Goal: Task Accomplishment & Management: Complete application form

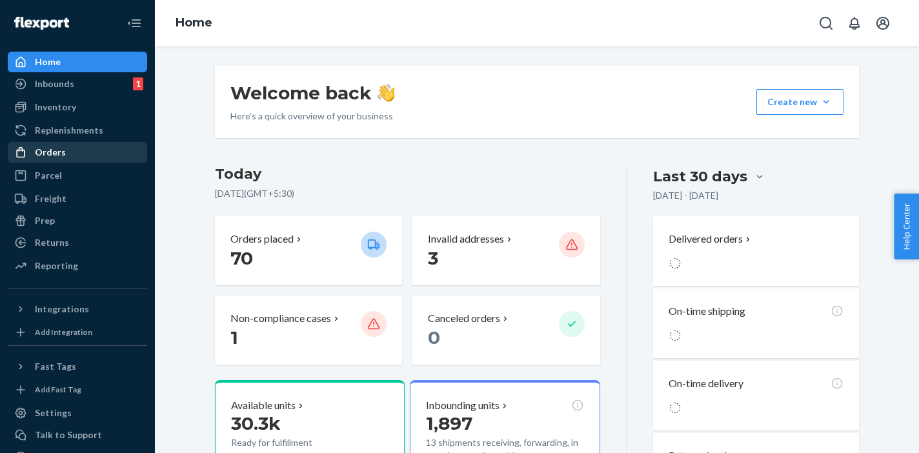
click at [48, 154] on div "Orders" at bounding box center [50, 152] width 31 height 13
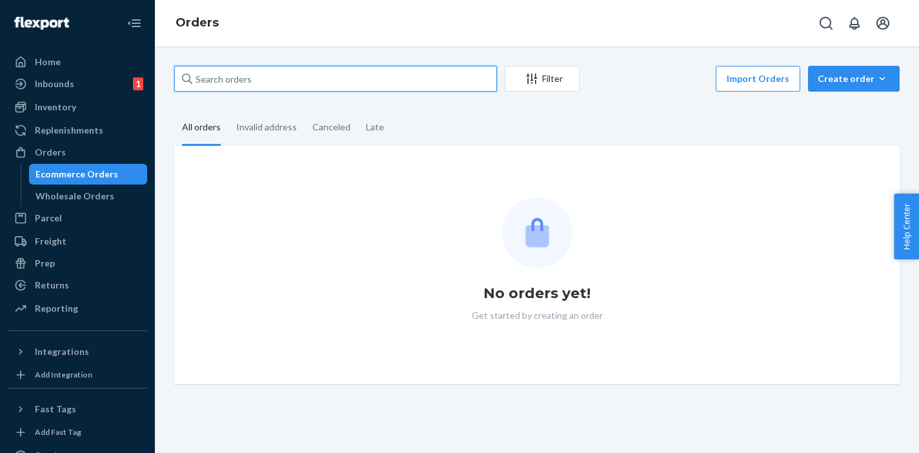
click at [235, 79] on input "text" at bounding box center [335, 79] width 323 height 26
paste input "#7421320172"
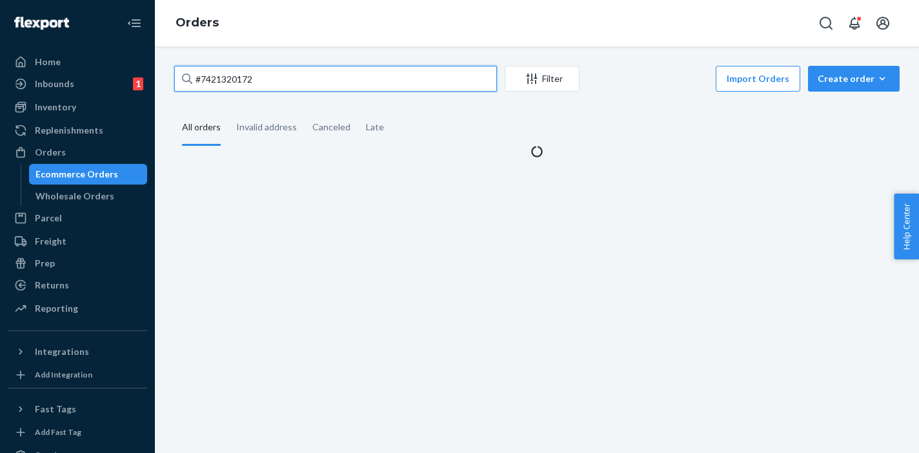
type input "#7421320172"
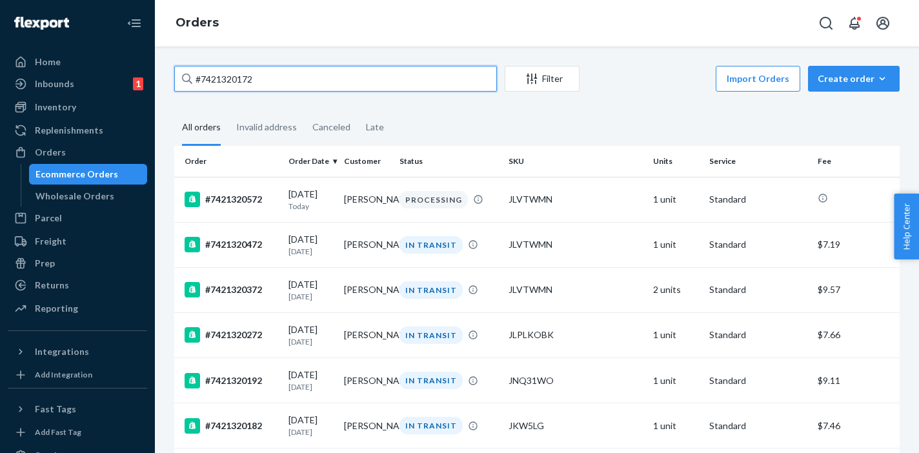
drag, startPoint x: 280, startPoint y: 77, endPoint x: 167, endPoint y: 72, distance: 113.7
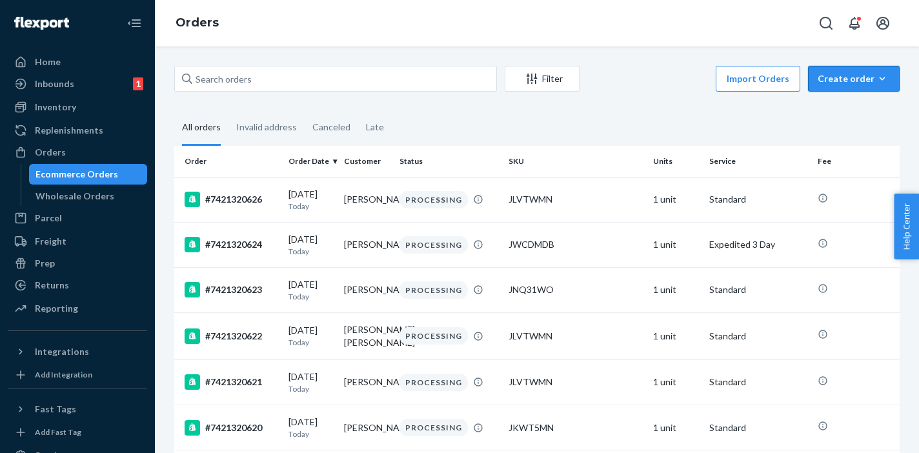
click at [841, 73] on div "Create order" at bounding box center [854, 78] width 72 height 13
click at [830, 111] on span "Ecommerce order" at bounding box center [862, 109] width 80 height 9
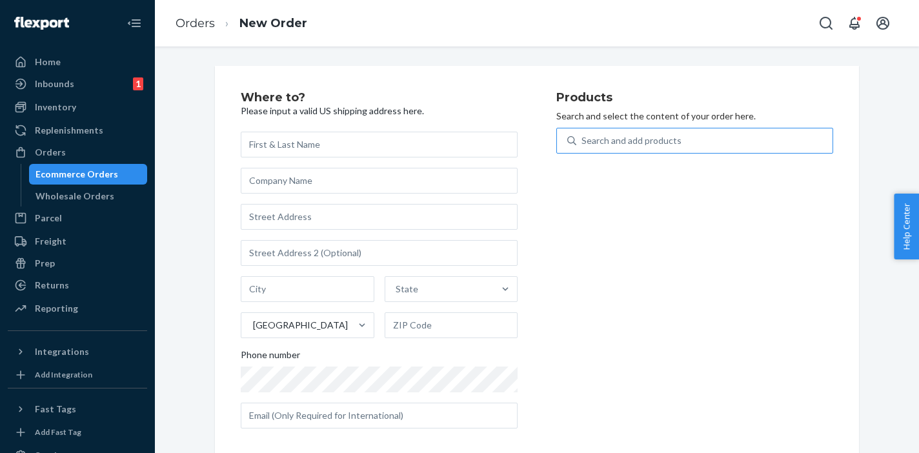
click at [627, 130] on div "Search and add products" at bounding box center [704, 140] width 256 height 23
click at [583, 134] on input "Search and add products" at bounding box center [582, 140] width 1 height 13
paste input "DMFJRE"
type input "DMFJRE"
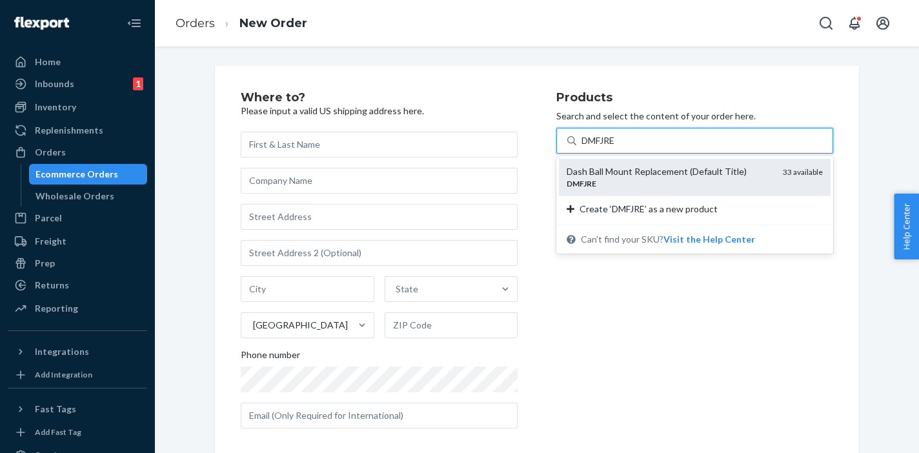
click at [622, 179] on div "DMFJRE" at bounding box center [670, 183] width 206 height 11
click at [617, 147] on input "DMFJRE" at bounding box center [600, 140] width 36 height 13
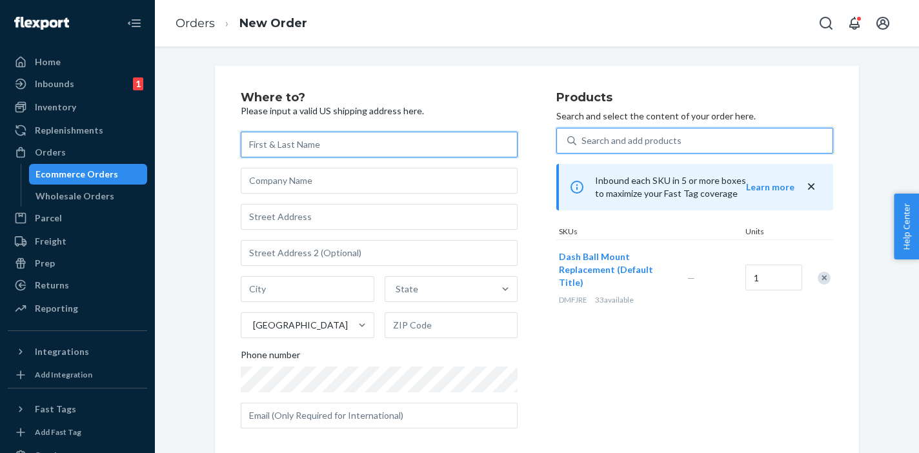
click at [272, 143] on input "text" at bounding box center [379, 145] width 277 height 26
paste input "[PERSON_NAME]"
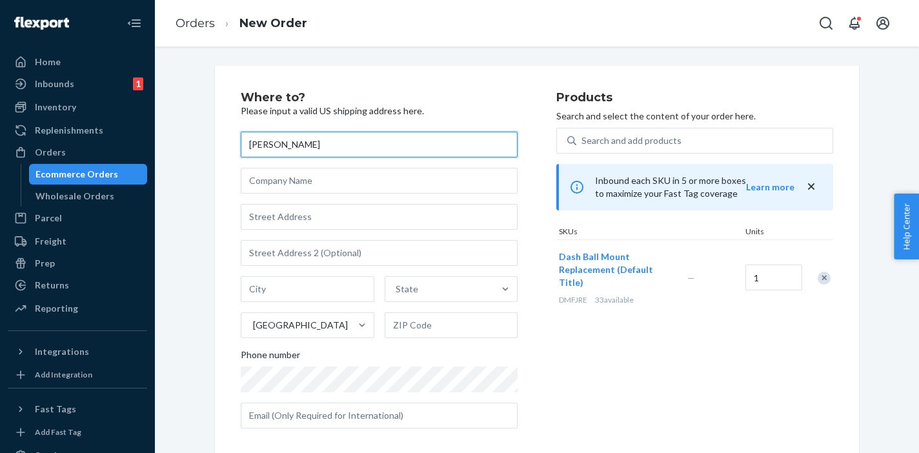
type input "[PERSON_NAME]"
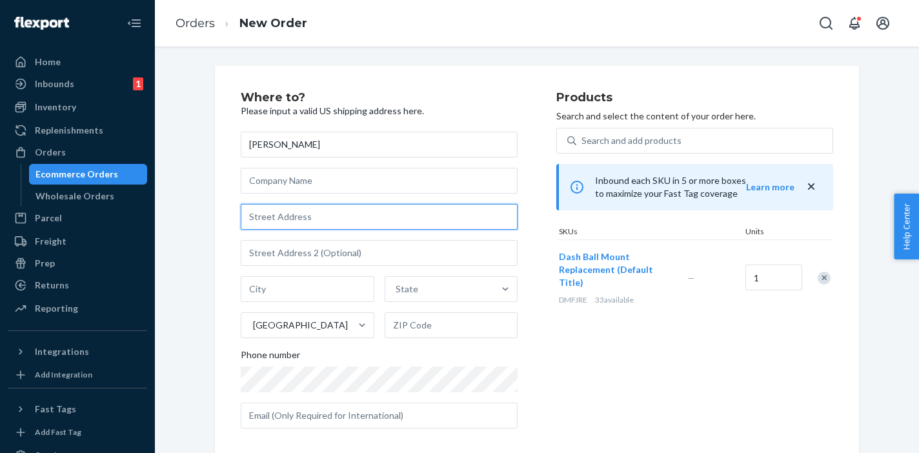
click at [264, 219] on input "text" at bounding box center [379, 217] width 277 height 26
paste input "[STREET_ADDRESS]"
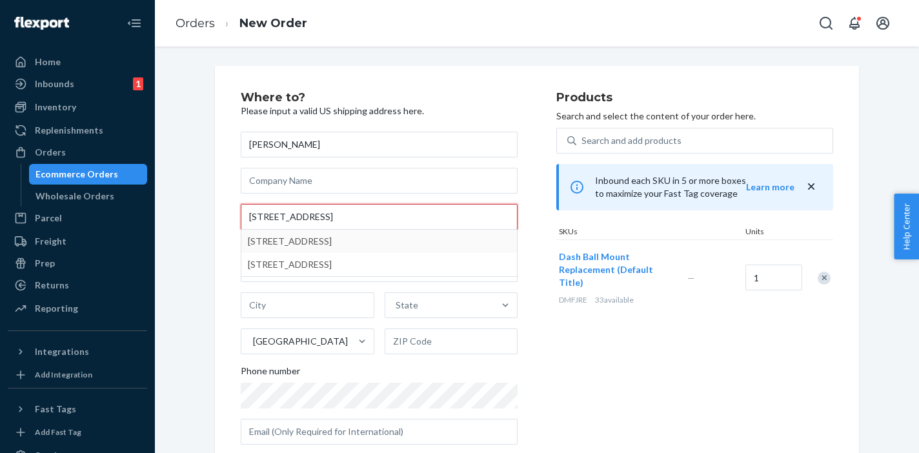
type input "[STREET_ADDRESS]"
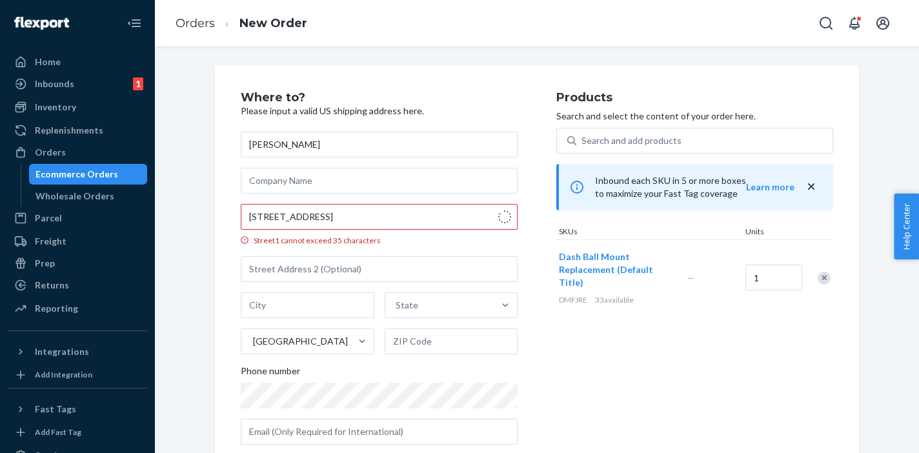
type input "[GEOGRAPHIC_DATA][PERSON_NAME]"
type input "63128"
type input "[STREET_ADDRESS]"
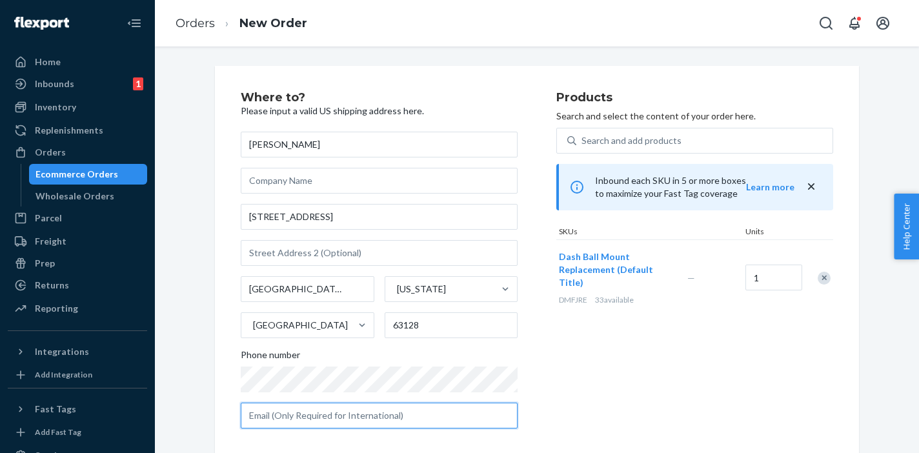
click at [304, 418] on input "text" at bounding box center [379, 416] width 277 height 26
paste input "[EMAIL_ADDRESS][DOMAIN_NAME]"
type input "[EMAIL_ADDRESS][DOMAIN_NAME]"
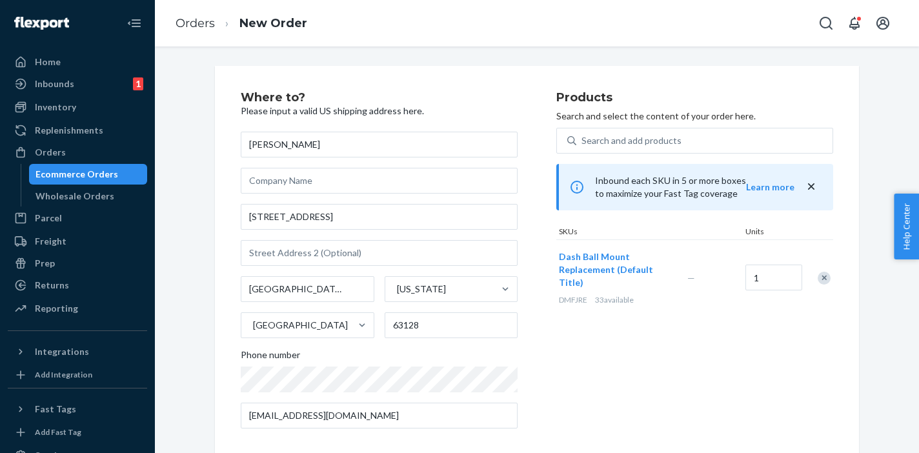
click at [569, 373] on div "Products Search and select the content of your order here. Search and add produ…" at bounding box center [694, 265] width 277 height 347
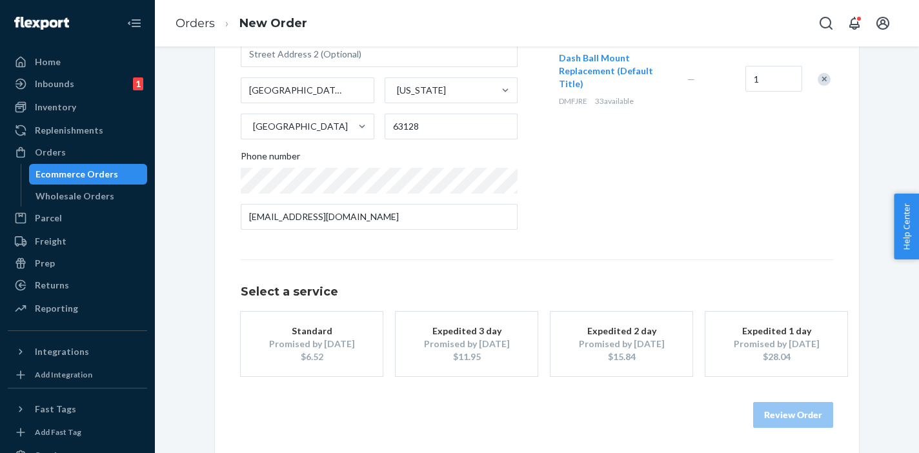
click at [315, 345] on div "Promised by [DATE]" at bounding box center [311, 344] width 103 height 13
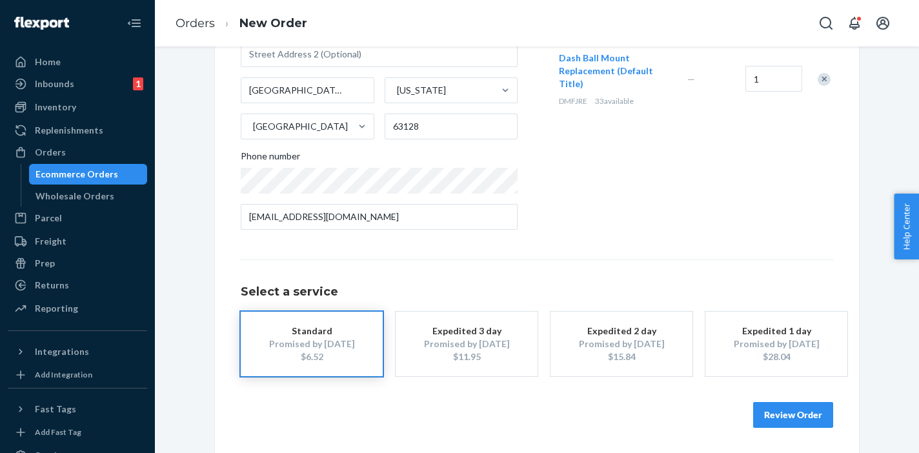
click at [786, 408] on button "Review Order" at bounding box center [793, 415] width 80 height 26
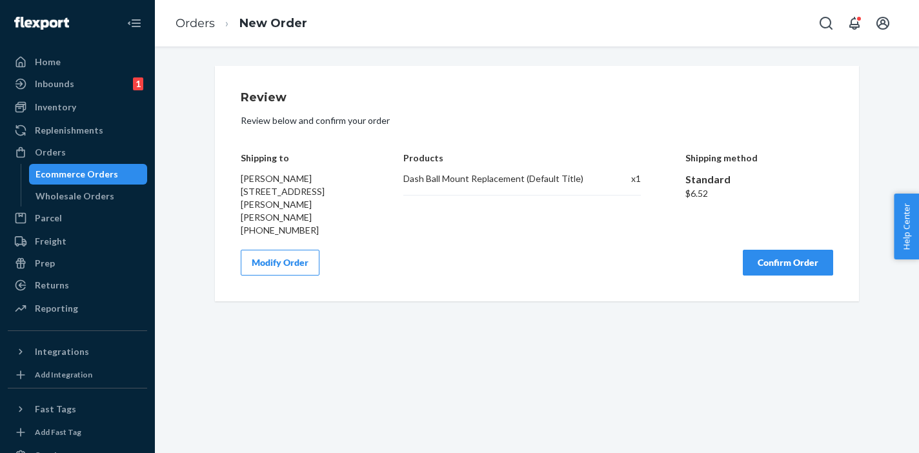
scroll to position [0, 0]
click at [777, 250] on button "Confirm Order" at bounding box center [788, 263] width 90 height 26
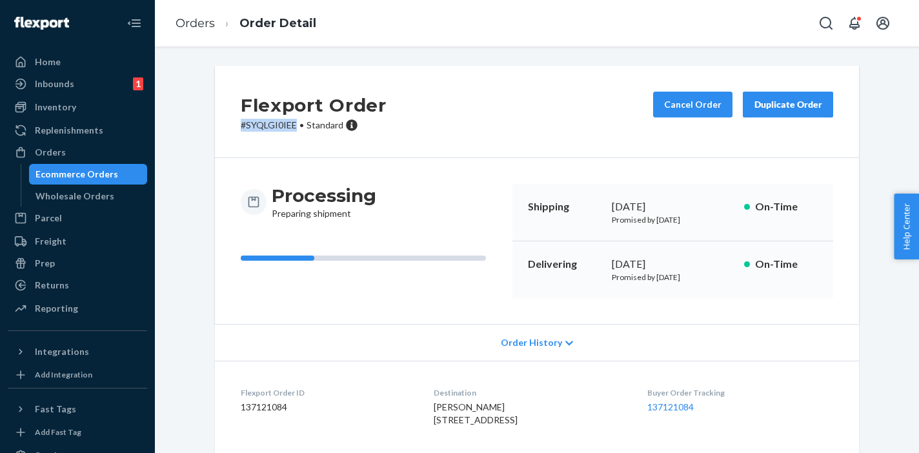
drag, startPoint x: 236, startPoint y: 124, endPoint x: 292, endPoint y: 124, distance: 56.2
click at [292, 124] on p "# SYQLGI0IEE • Standard" at bounding box center [314, 125] width 146 height 13
copy p "# SYQLGI0IEE"
click at [67, 179] on div "Ecommerce Orders" at bounding box center [77, 174] width 83 height 13
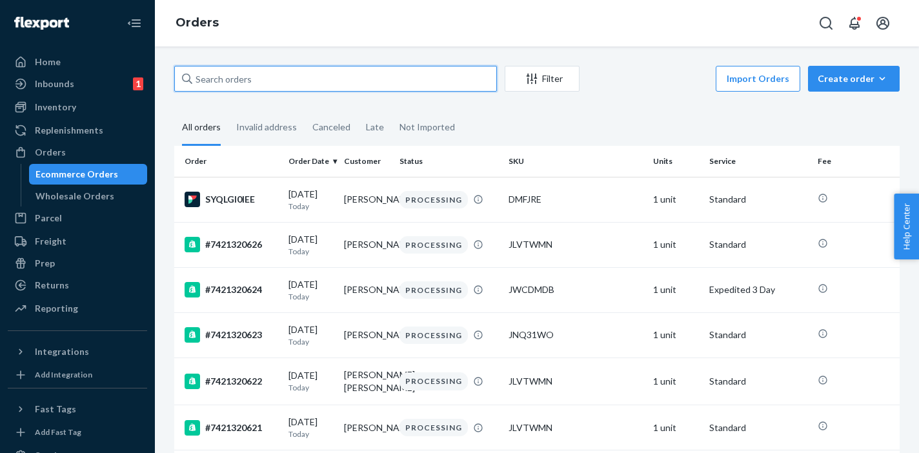
click at [230, 79] on input "text" at bounding box center [335, 79] width 323 height 26
paste input "#7421320240"
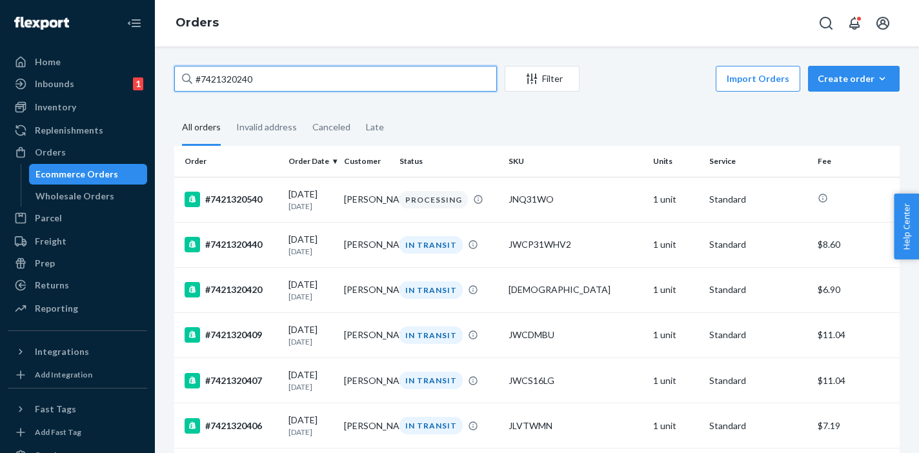
type input "#7421320240"
drag, startPoint x: 279, startPoint y: 80, endPoint x: 193, endPoint y: 73, distance: 86.8
click at [193, 73] on input "#7421320240" at bounding box center [335, 79] width 323 height 26
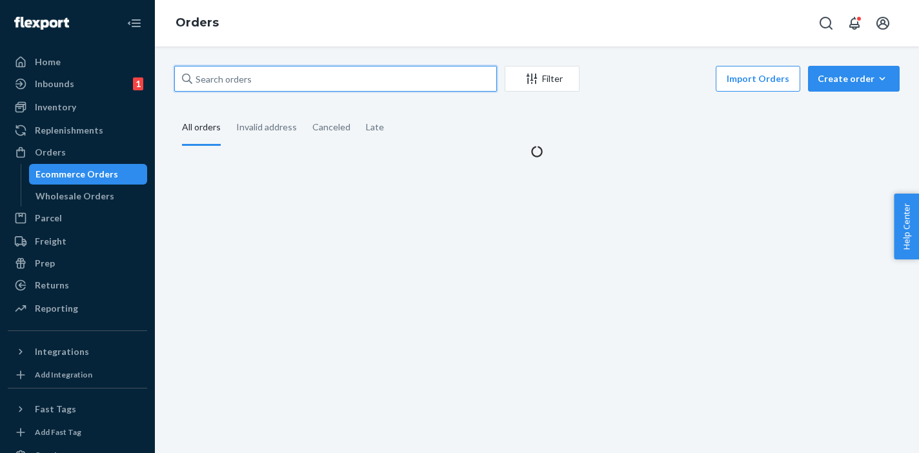
paste input "#7421320313"
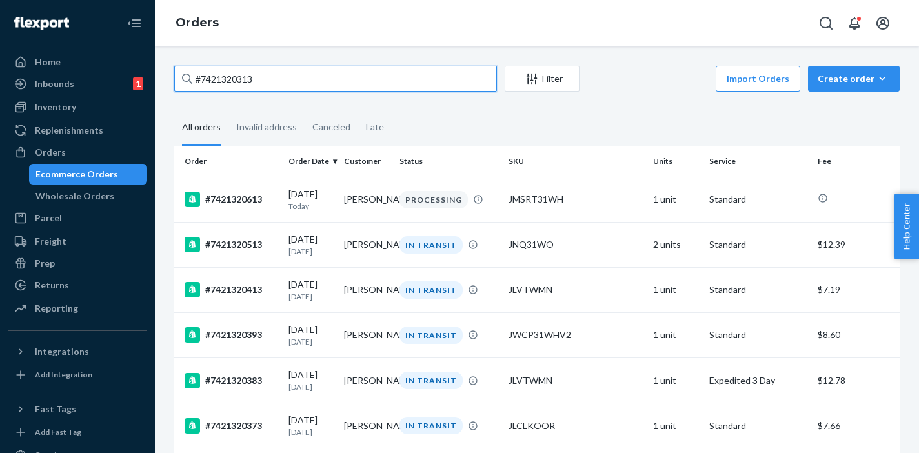
click at [239, 79] on input "#7421320313" at bounding box center [335, 79] width 323 height 26
type input "#"
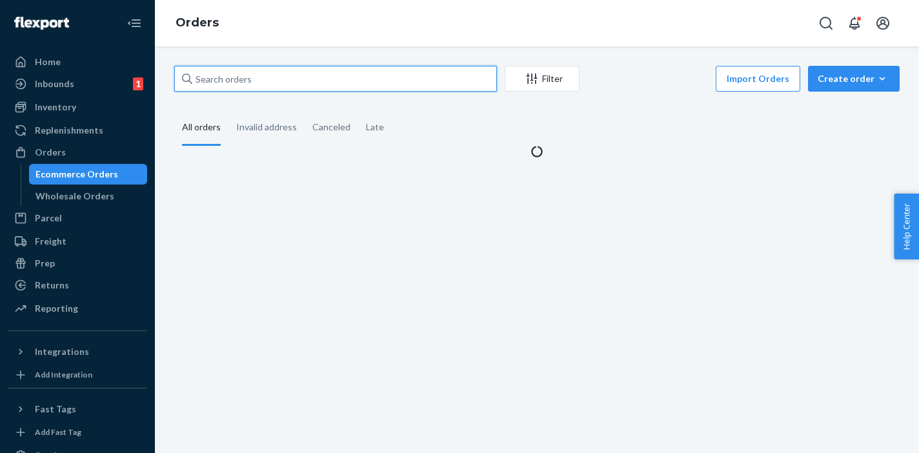
paste input "#7421320477"
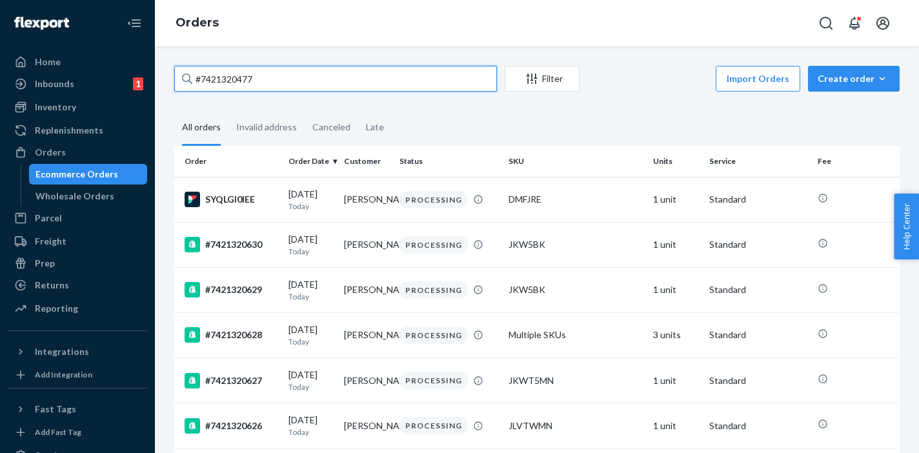
type input "#7421320477"
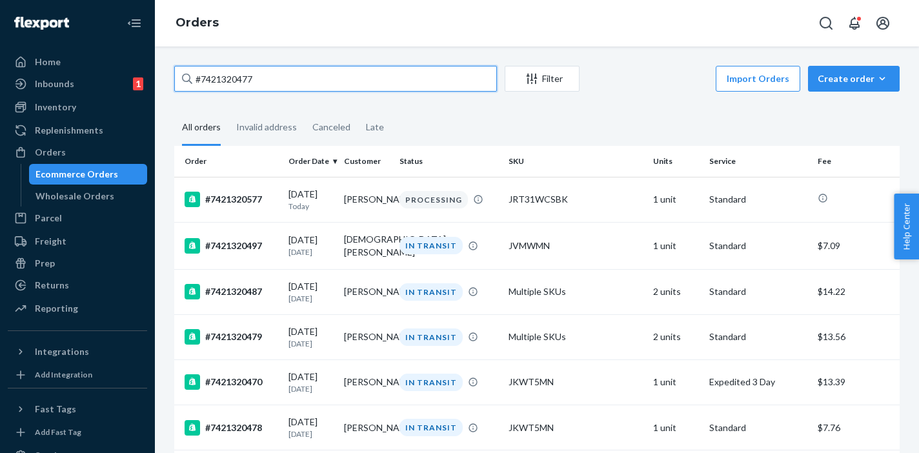
drag, startPoint x: 271, startPoint y: 79, endPoint x: 182, endPoint y: 73, distance: 89.3
click at [182, 73] on div "#7421320477" at bounding box center [335, 79] width 323 height 26
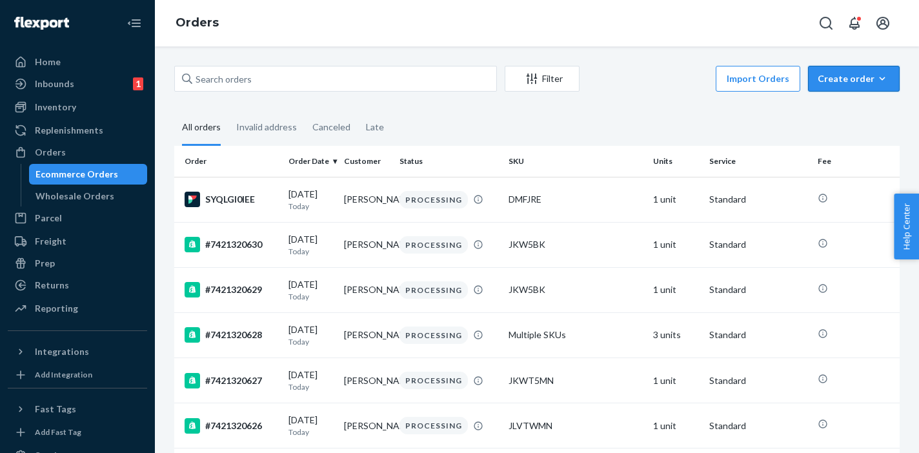
click at [844, 76] on div "Create order" at bounding box center [854, 78] width 72 height 13
click at [847, 114] on span "Ecommerce order" at bounding box center [862, 109] width 80 height 9
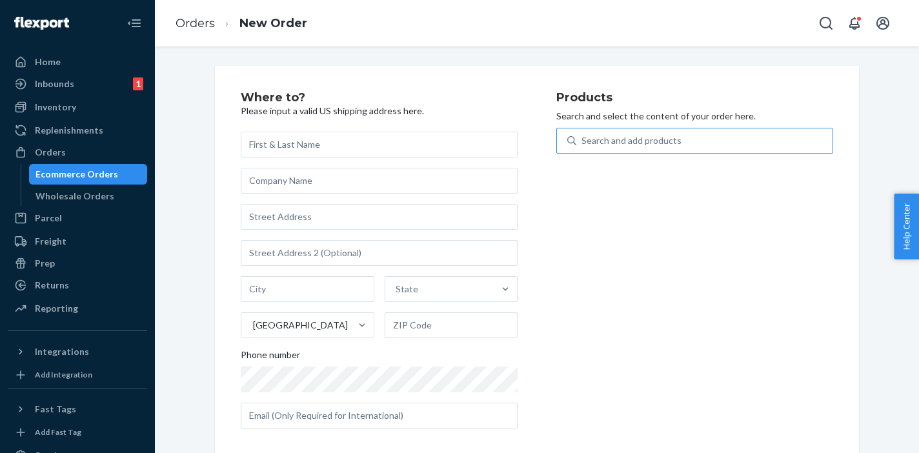
click at [633, 137] on div "Search and add products" at bounding box center [632, 140] width 100 height 13
click at [583, 137] on input "Search and add products" at bounding box center [582, 140] width 1 height 13
paste input "JMS31SWH"
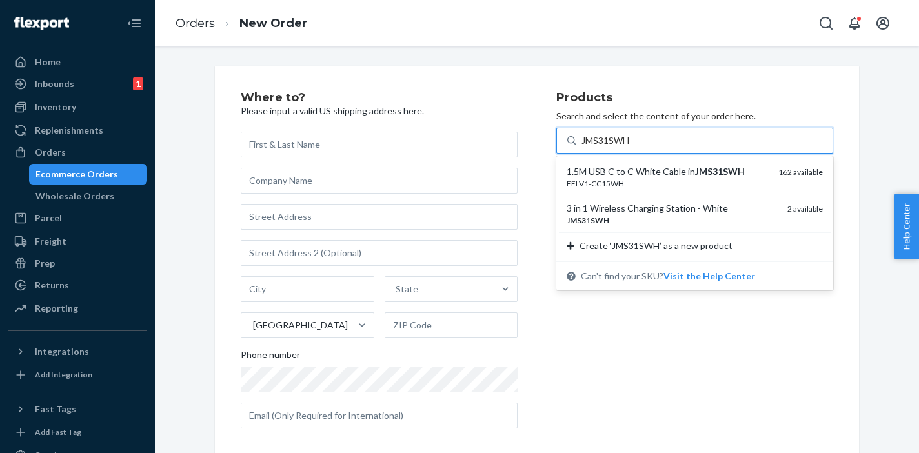
type input "JMS31SWH"
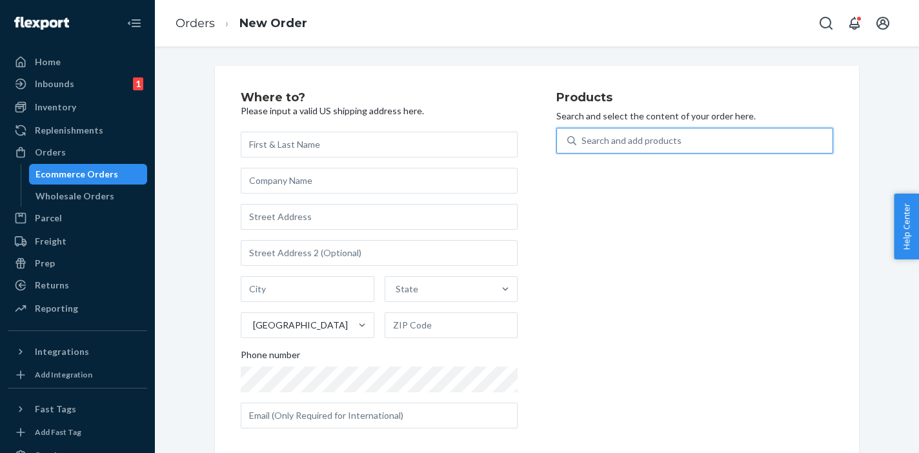
click at [614, 140] on div "Search and add products" at bounding box center [632, 140] width 100 height 13
click at [583, 140] on input "0 results available. Select is focused ,type to refine list, press Down to open…" at bounding box center [582, 140] width 1 height 13
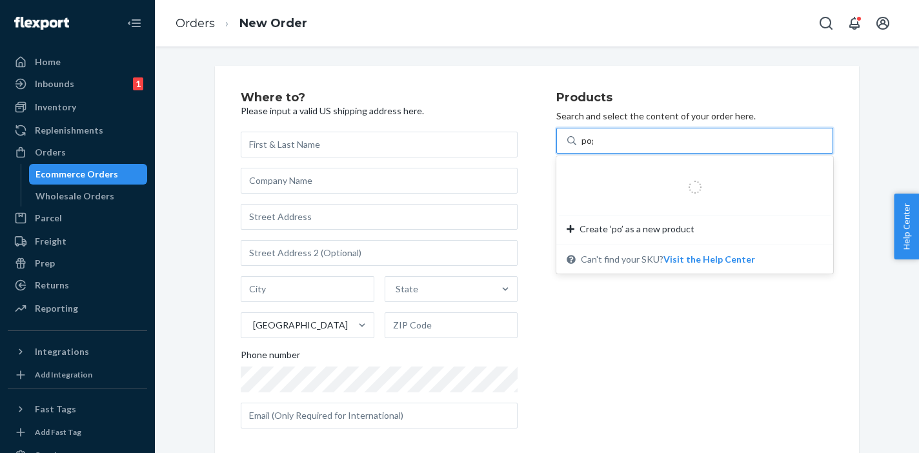
type input "pogo"
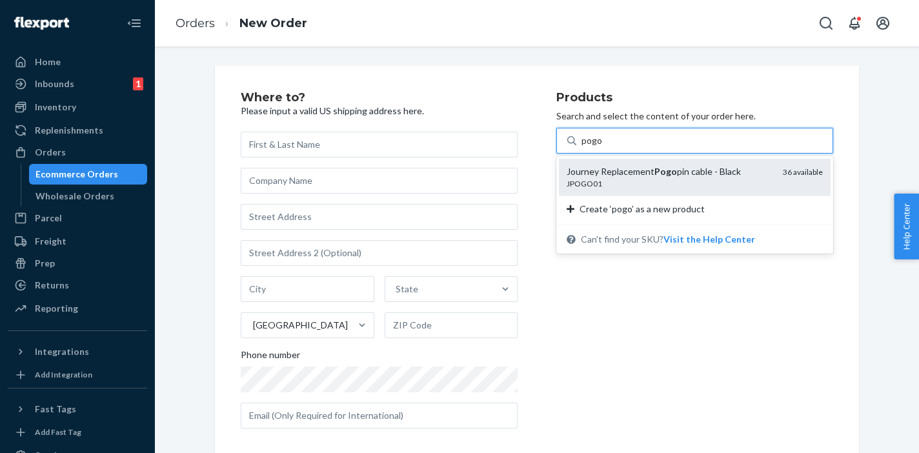
click at [598, 179] on div "JPOGO01" at bounding box center [670, 183] width 206 height 11
click at [598, 147] on input "pogo" at bounding box center [592, 140] width 21 height 13
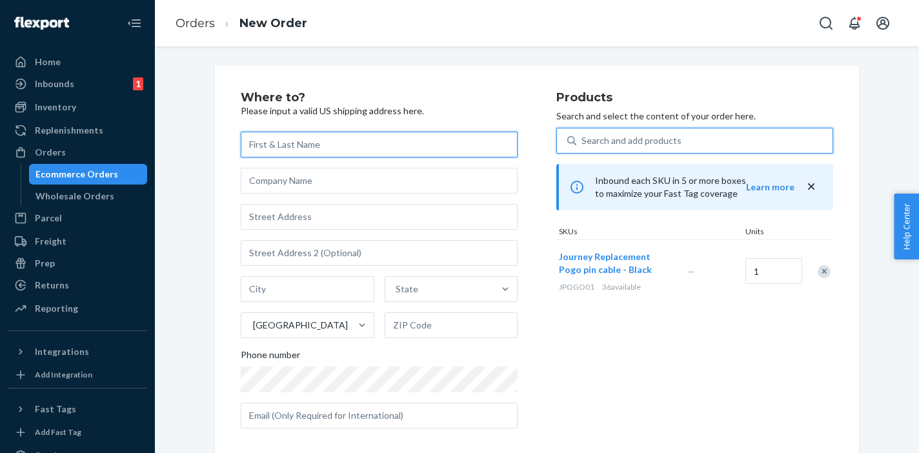
click at [249, 148] on input "text" at bounding box center [379, 145] width 277 height 26
paste input "[PERSON_NAME]"
type input "[PERSON_NAME]"
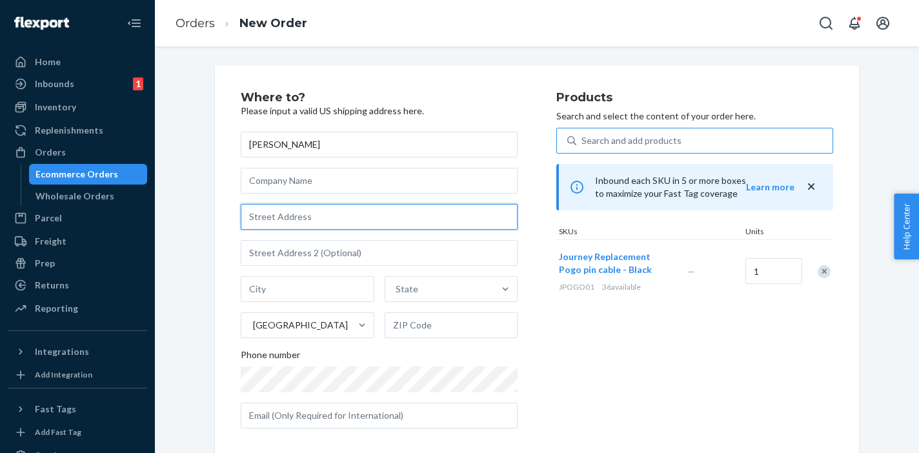
click at [280, 213] on input "text" at bounding box center [379, 217] width 277 height 26
paste input "[STREET_ADDRESS]"
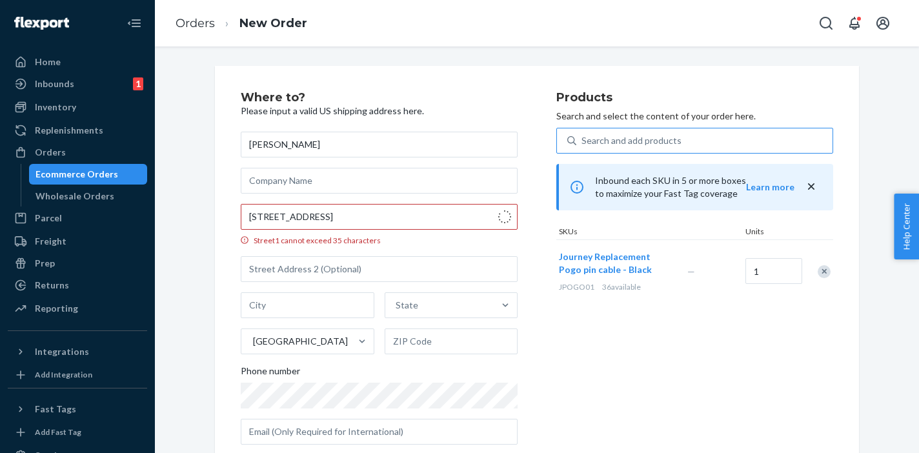
type input "52 Sauk Trail"
type input "[GEOGRAPHIC_DATA]"
type input "60466"
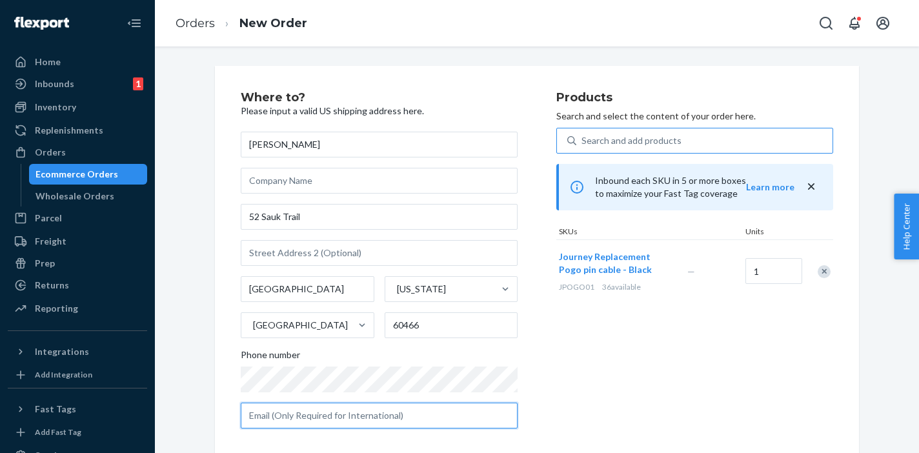
click at [292, 420] on input "text" at bounding box center [379, 416] width 277 height 26
paste input "[EMAIL_ADDRESS][DOMAIN_NAME]"
type input "[EMAIL_ADDRESS][DOMAIN_NAME]"
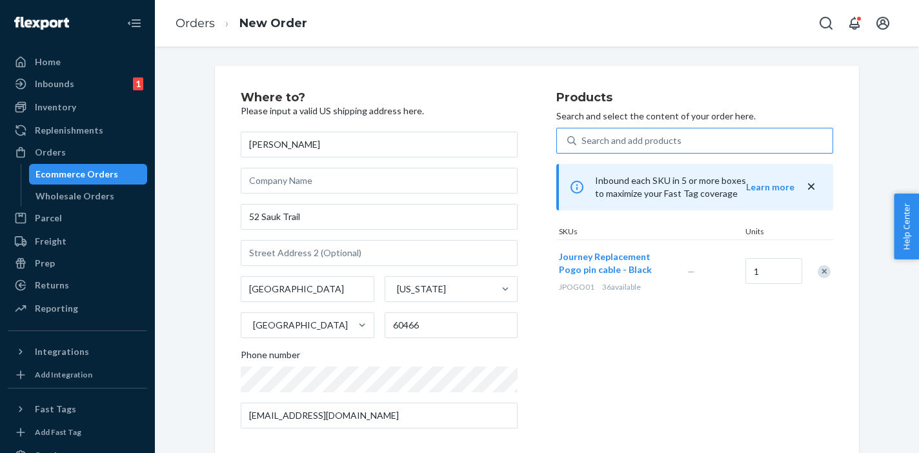
click at [534, 369] on div "Where to? Please input a valid US shipping address here. [PERSON_NAME] [STREET_…" at bounding box center [399, 265] width 316 height 347
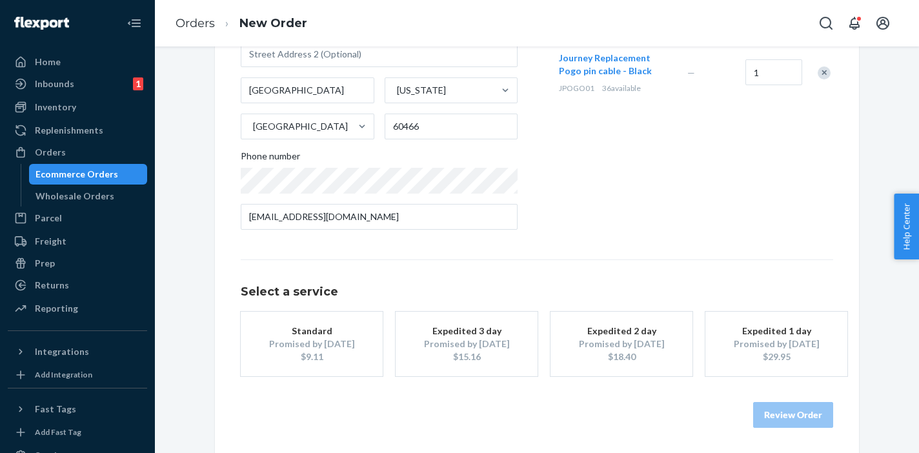
click at [310, 349] on button "Standard Promised by [DATE] $9.11" at bounding box center [312, 344] width 142 height 65
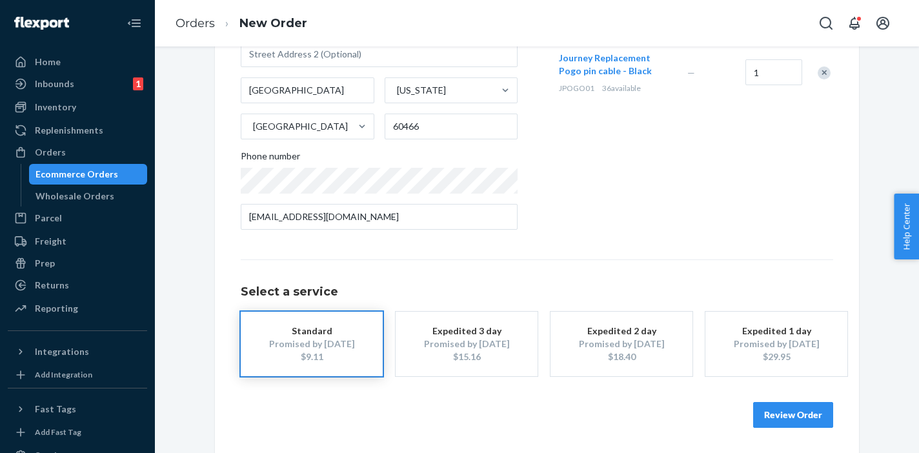
click at [782, 403] on button "Review Order" at bounding box center [793, 415] width 80 height 26
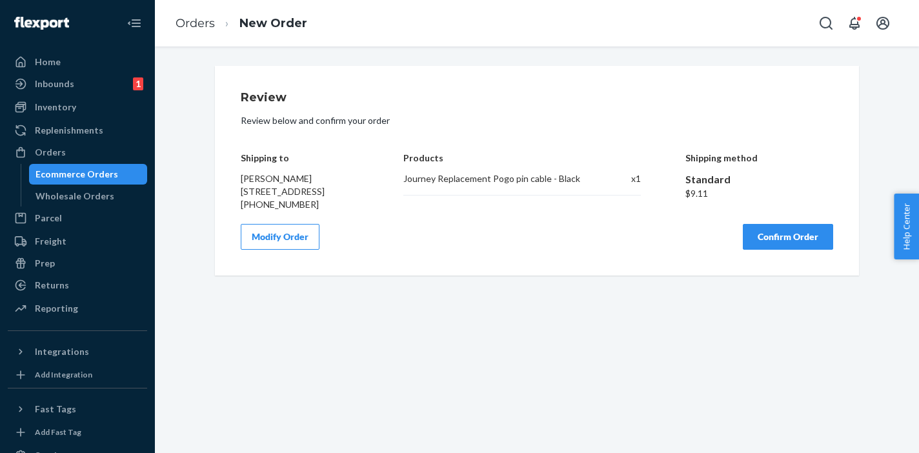
scroll to position [0, 0]
click at [796, 250] on button "Confirm Order" at bounding box center [788, 237] width 90 height 26
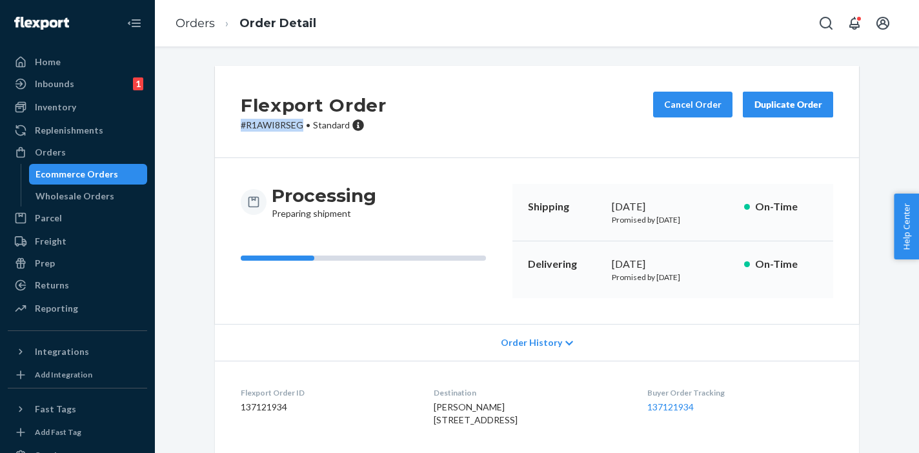
drag, startPoint x: 237, startPoint y: 125, endPoint x: 296, endPoint y: 123, distance: 59.4
click at [296, 123] on p "# R1AWI8RSEG • Standard" at bounding box center [314, 125] width 146 height 13
copy p "# R1AWI8RSEG"
click at [84, 174] on div "Ecommerce Orders" at bounding box center [77, 174] width 83 height 13
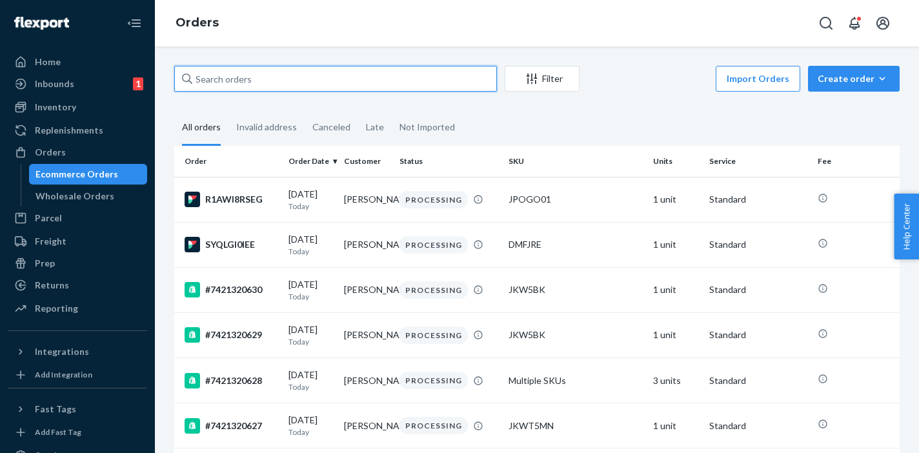
click at [272, 81] on input "text" at bounding box center [335, 79] width 323 height 26
paste input "#7421320568"
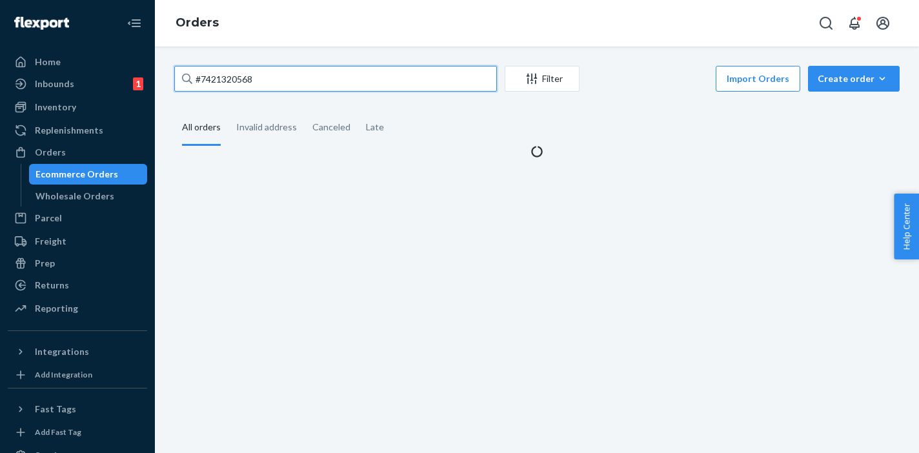
type input "#7421320568"
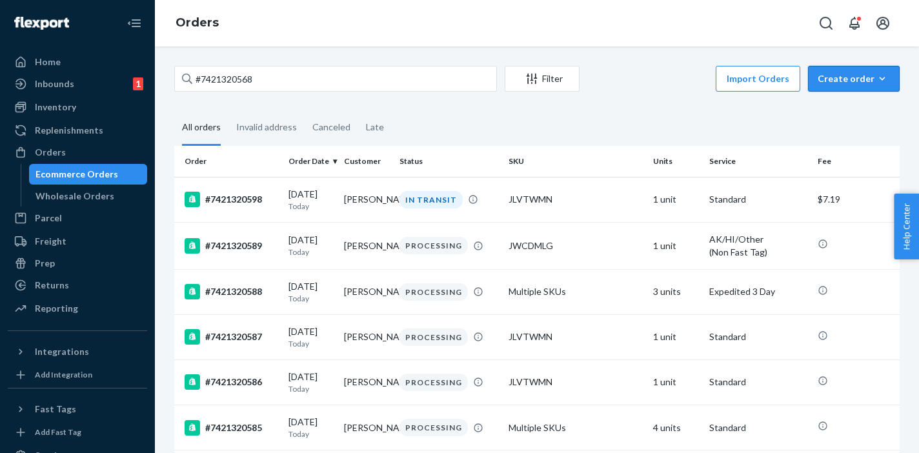
click at [828, 78] on div "Create order" at bounding box center [854, 78] width 72 height 13
click at [835, 108] on span "Ecommerce order" at bounding box center [862, 109] width 80 height 9
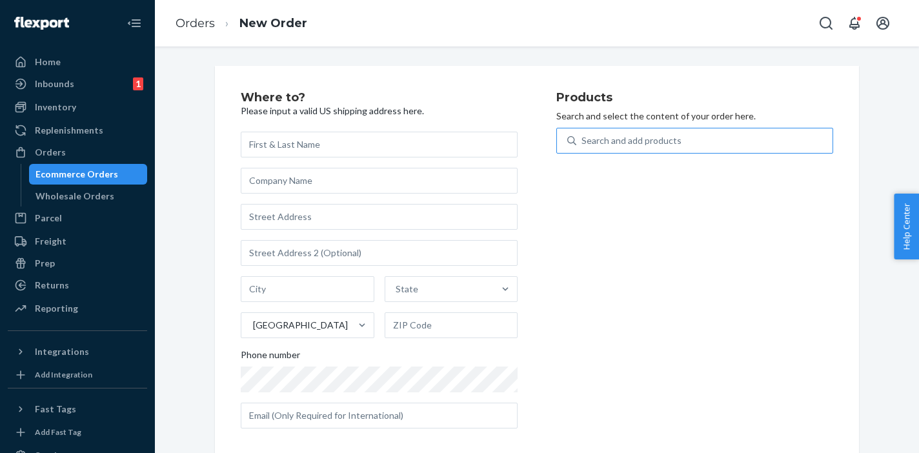
click at [613, 146] on div "Search and add products" at bounding box center [632, 140] width 100 height 13
click at [583, 146] on input "Search and add products" at bounding box center [582, 140] width 1 height 13
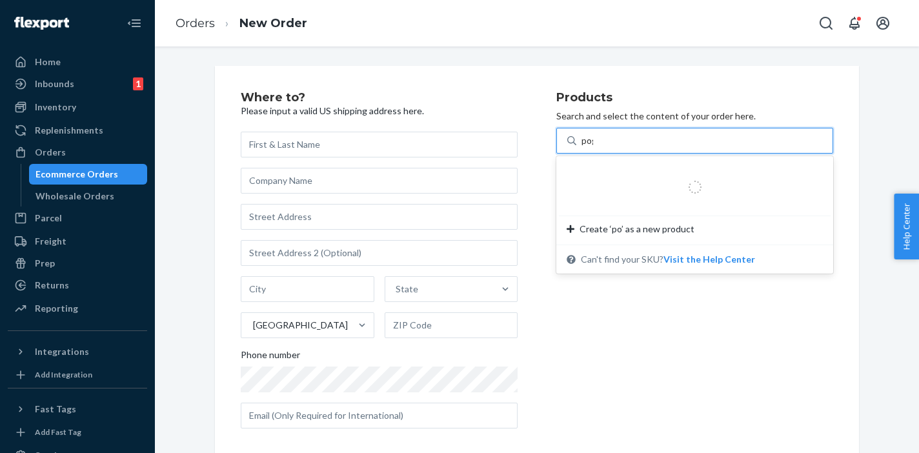
type input "pogo"
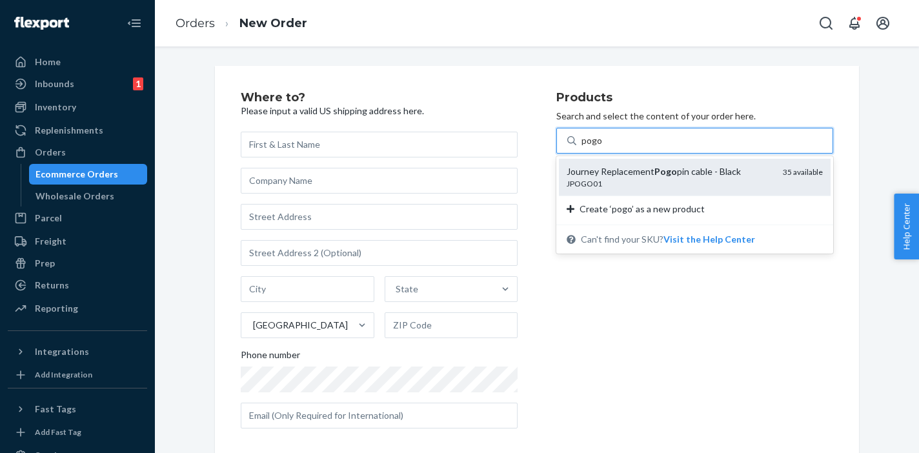
click at [620, 185] on div "JPOGO01" at bounding box center [670, 183] width 206 height 11
click at [602, 147] on input "pogo" at bounding box center [592, 140] width 21 height 13
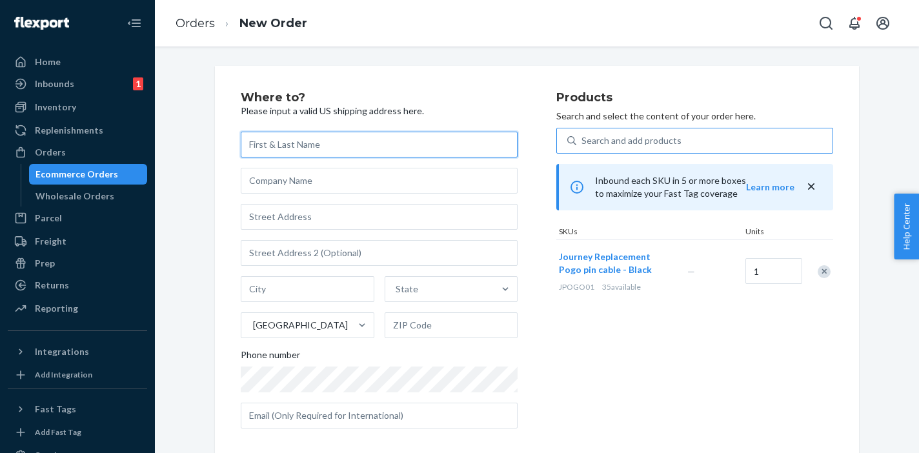
click at [278, 145] on input "text" at bounding box center [379, 145] width 277 height 26
paste input "[PERSON_NAME]"
type input "[PERSON_NAME]"
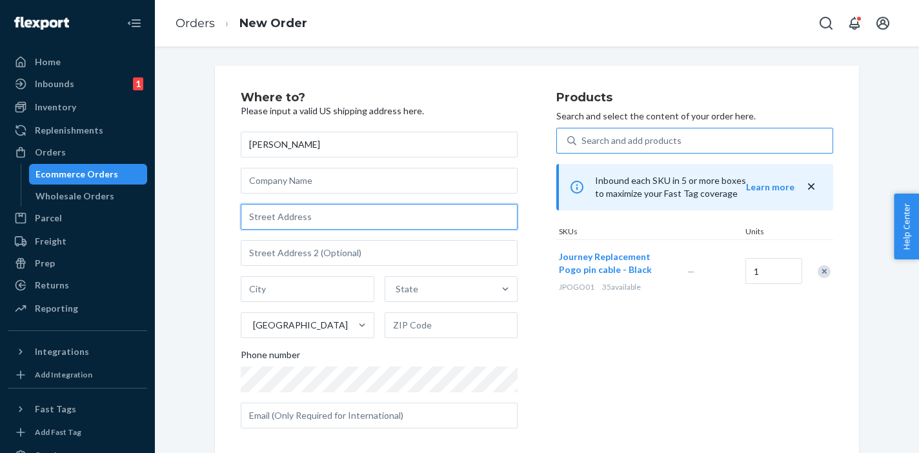
click at [289, 219] on input "text" at bounding box center [379, 217] width 277 height 26
paste input "[STREET_ADDRESS][PERSON_NAME]"
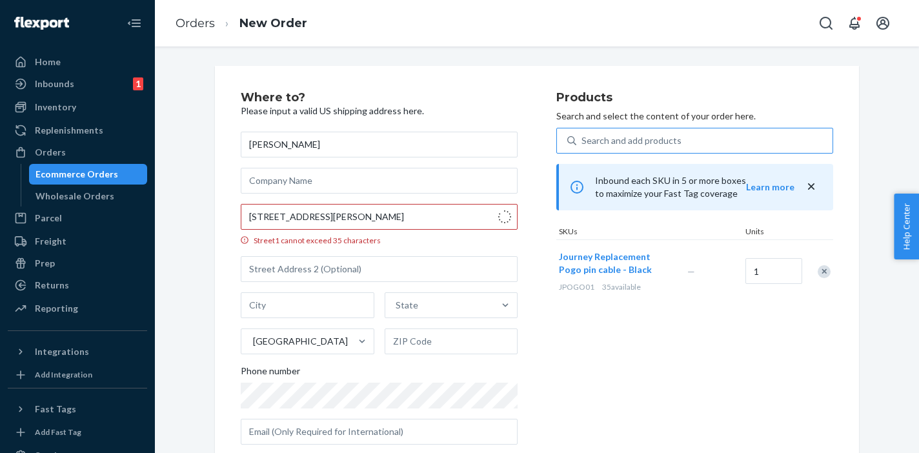
type input "[STREET_ADDRESS][PERSON_NAME]"
type input "[GEOGRAPHIC_DATA]"
type input "78628"
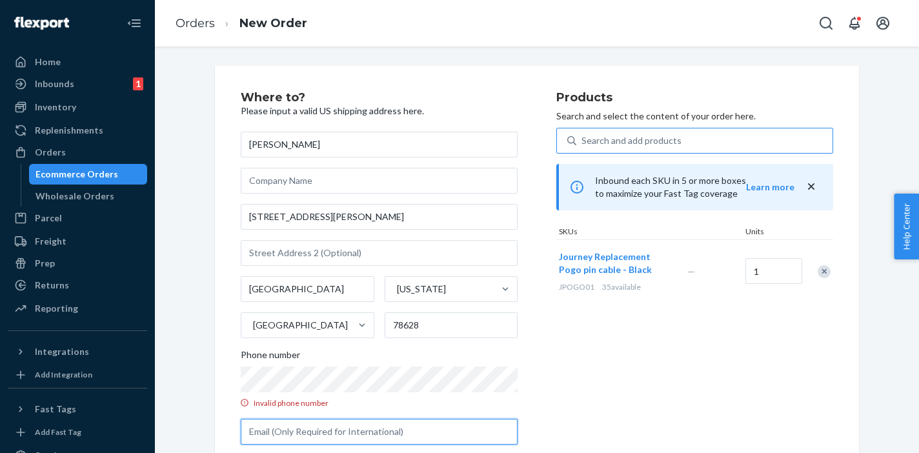
click at [345, 435] on input "text" at bounding box center [379, 432] width 277 height 26
paste input "[EMAIL_ADDRESS][DOMAIN_NAME]"
type input "[EMAIL_ADDRESS][DOMAIN_NAME]"
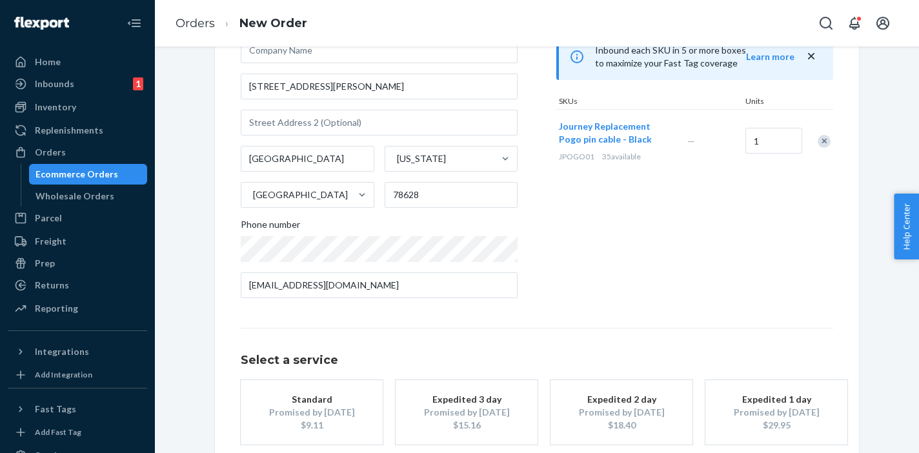
scroll to position [199, 0]
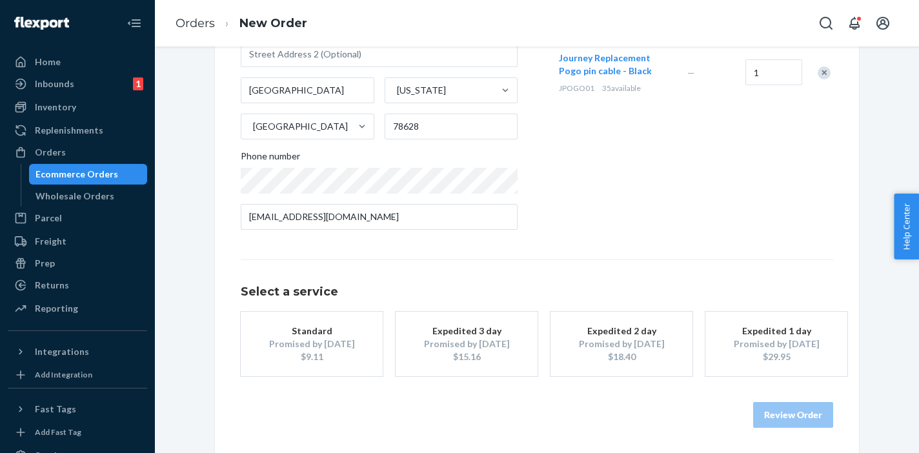
click at [305, 349] on div "Promised by [DATE]" at bounding box center [311, 344] width 103 height 13
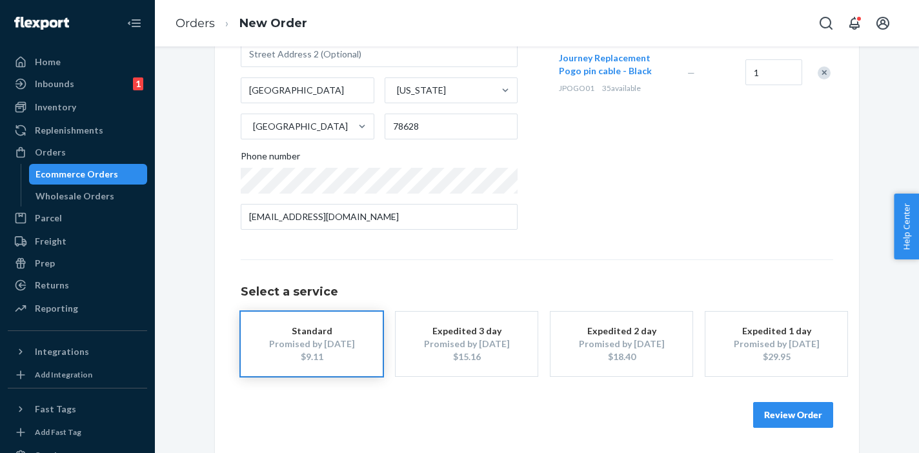
click at [793, 417] on button "Review Order" at bounding box center [793, 415] width 80 height 26
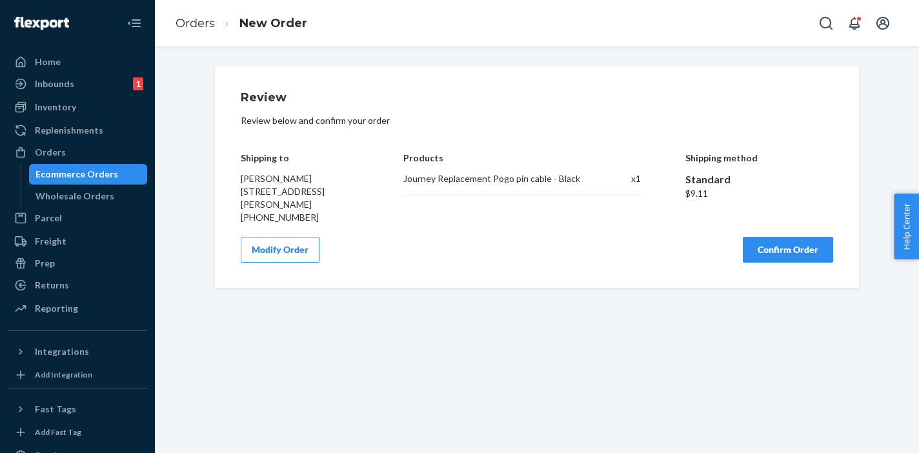
click at [787, 249] on button "Confirm Order" at bounding box center [788, 250] width 90 height 26
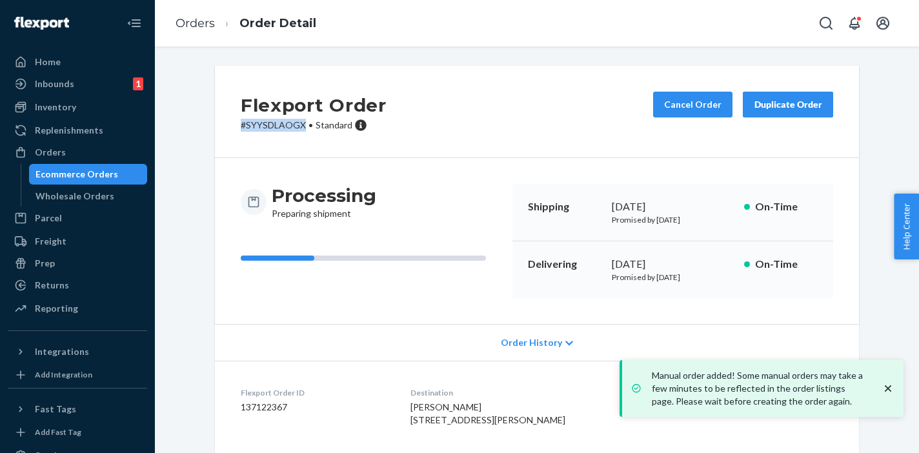
drag, startPoint x: 237, startPoint y: 123, endPoint x: 297, endPoint y: 125, distance: 60.0
click at [297, 125] on p "# SYYSDLAOGX • Standard" at bounding box center [314, 125] width 146 height 13
copy p "# SYYSDLAOGX"
